Goal: Task Accomplishment & Management: Use online tool/utility

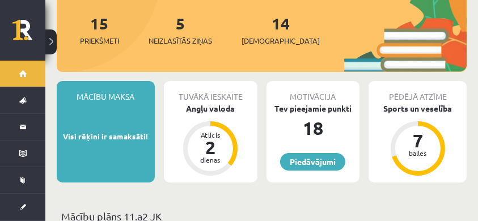
scroll to position [151, 0]
click at [183, 35] on span "Neizlasītās ziņas" at bounding box center [181, 40] width 64 height 11
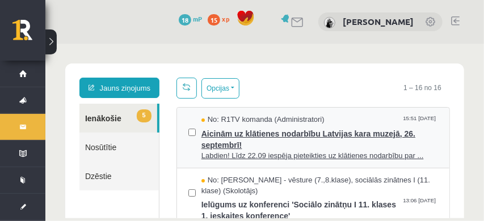
click at [274, 141] on span "Aicinām uz klātienes nodarbību Latvijas kara muzejā, 26. septembrī!" at bounding box center [319, 138] width 236 height 26
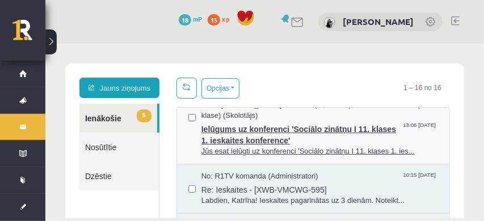
click at [376, 132] on span "Ielūgums uz konferenci 'Sociālo zinātņu I 11. klases 1. ieskaites konference'" at bounding box center [319, 133] width 236 height 26
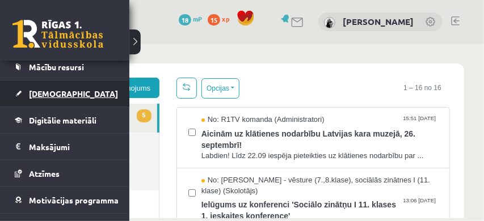
click at [53, 99] on link "[DEMOGRAPHIC_DATA]" at bounding box center [65, 94] width 100 height 26
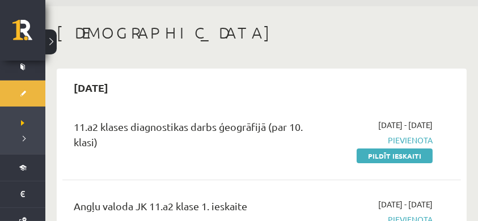
scroll to position [75, 0]
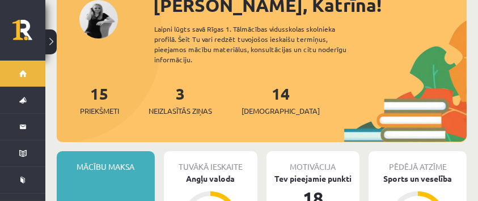
scroll to position [113, 0]
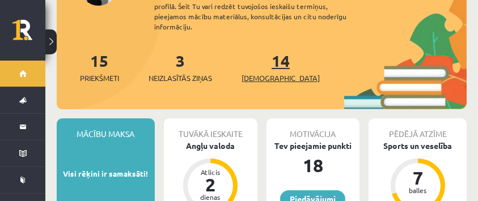
click at [264, 73] on span "[DEMOGRAPHIC_DATA]" at bounding box center [281, 78] width 78 height 11
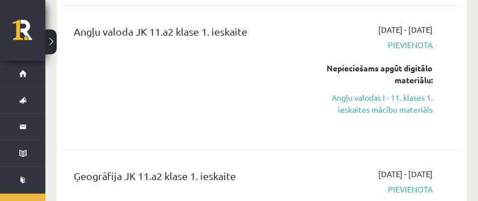
scroll to position [227, 0]
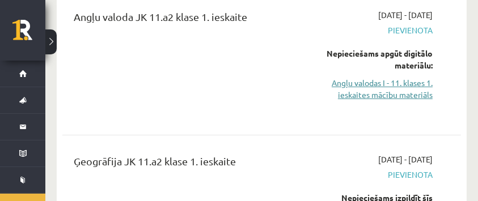
click at [358, 89] on link "Angļu valodas I - 11. klases 1. ieskaites mācību materiāls" at bounding box center [378, 89] width 108 height 24
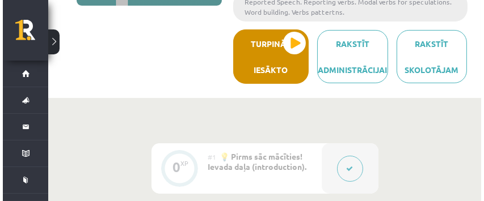
scroll to position [227, 0]
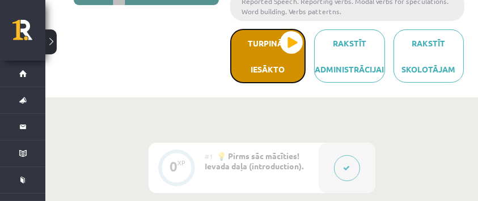
click at [290, 75] on button "Turpināt iesākto" at bounding box center [267, 56] width 75 height 54
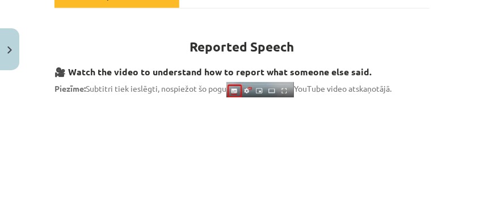
scroll to position [109, 0]
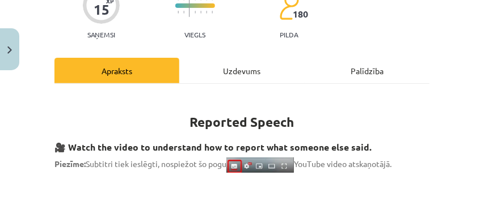
click at [240, 66] on div "Uzdevums" at bounding box center [241, 71] width 125 height 26
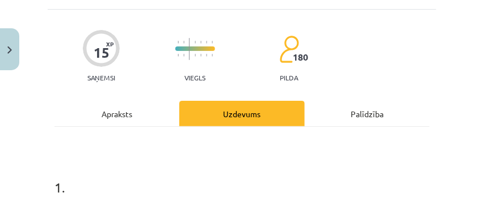
click at [149, 103] on div "Apraksts" at bounding box center [116, 114] width 125 height 26
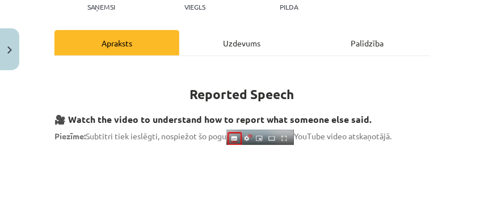
scroll to position [142, 0]
